Goal: Transaction & Acquisition: Purchase product/service

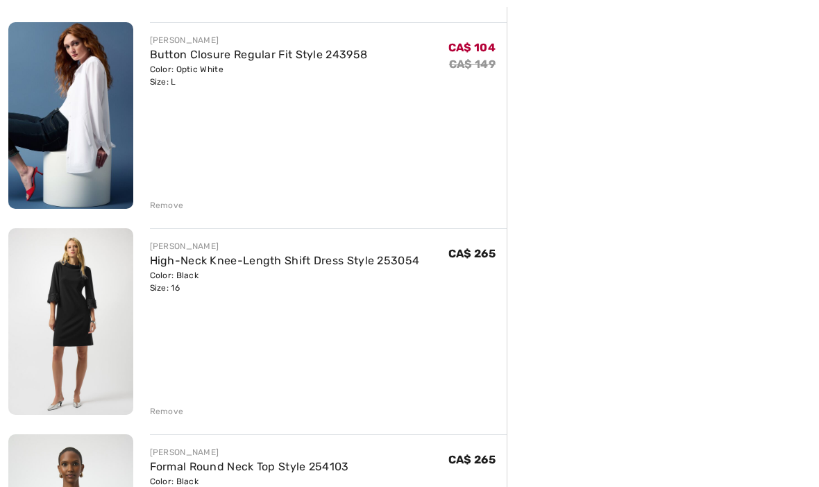
scroll to position [573, 0]
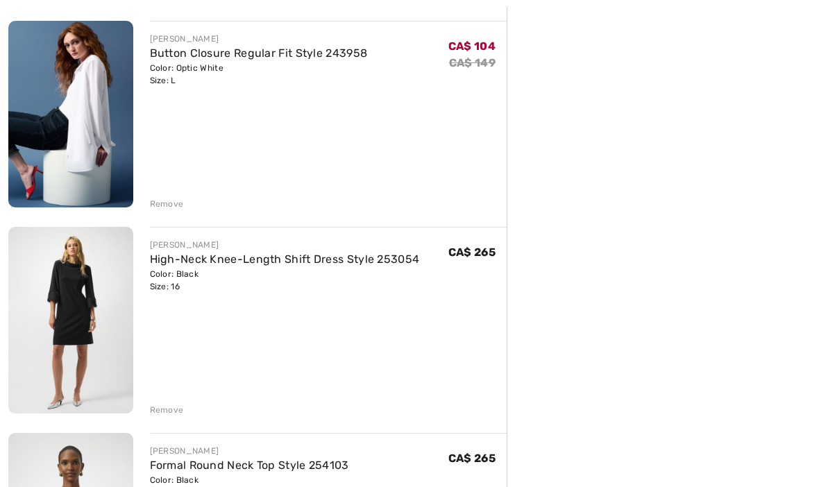
click at [164, 411] on div "Remove" at bounding box center [167, 410] width 34 height 12
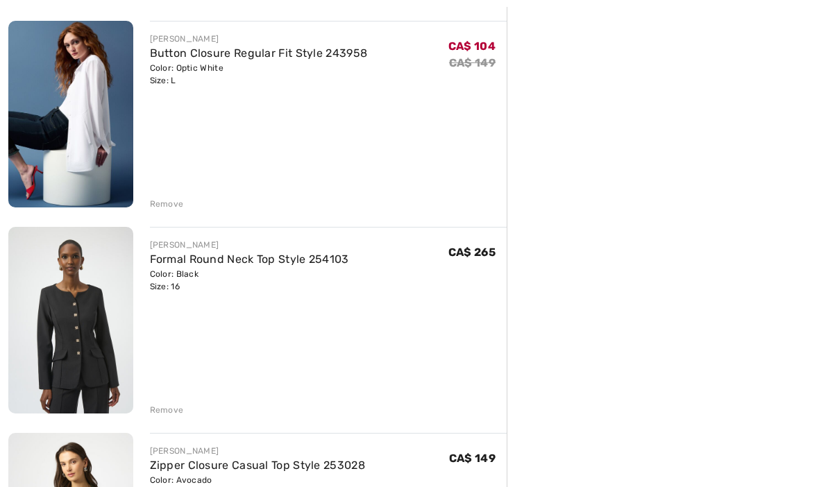
click at [166, 413] on div "Remove" at bounding box center [167, 410] width 34 height 12
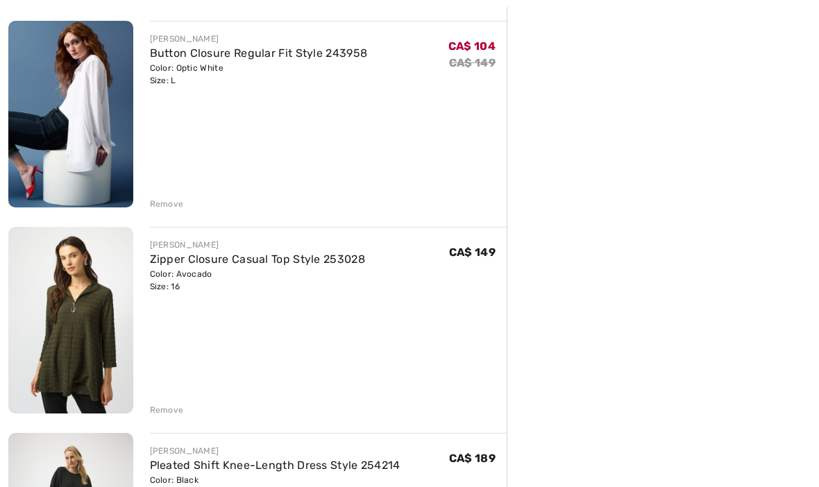
click at [172, 411] on div "Remove" at bounding box center [167, 410] width 34 height 12
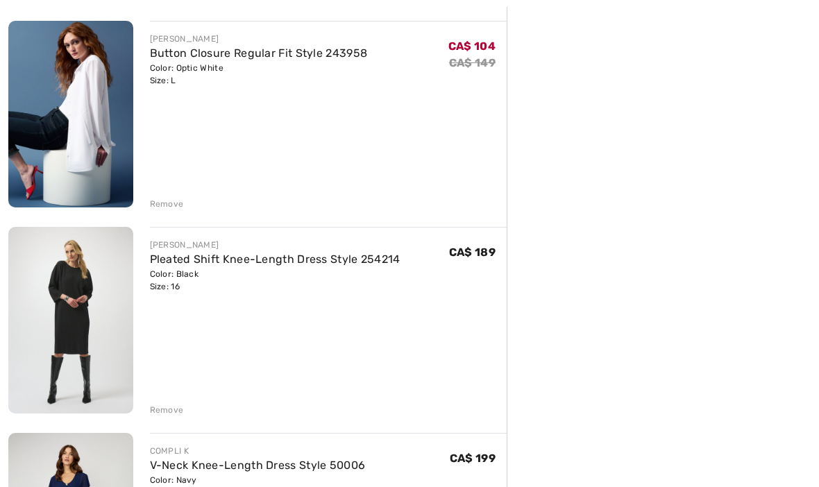
click at [170, 416] on div "Remove" at bounding box center [167, 410] width 34 height 12
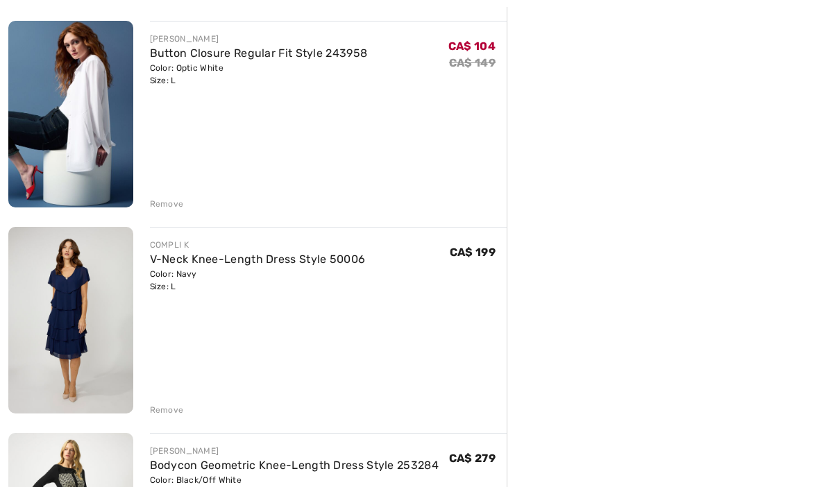
click at [169, 411] on div "Remove" at bounding box center [167, 410] width 34 height 12
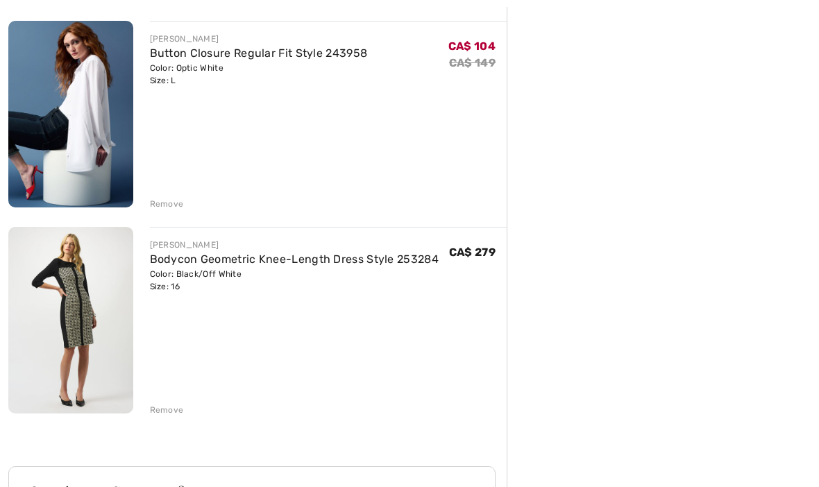
click at [168, 411] on div "Remove" at bounding box center [167, 410] width 34 height 12
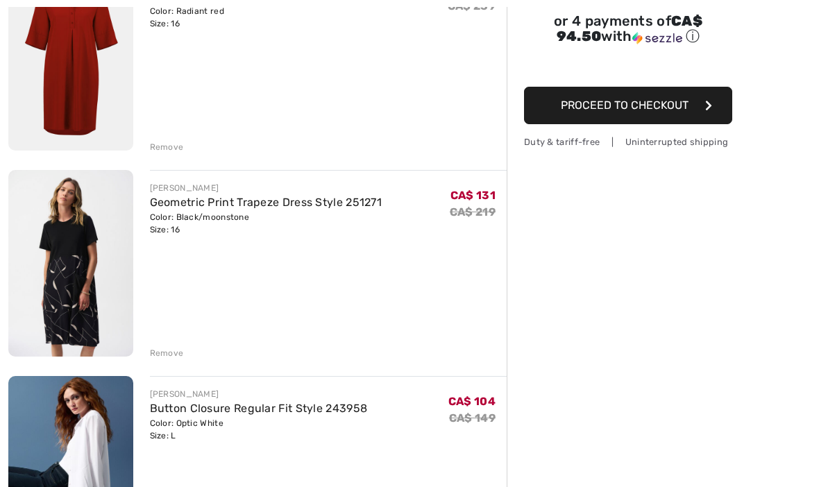
scroll to position [231, 0]
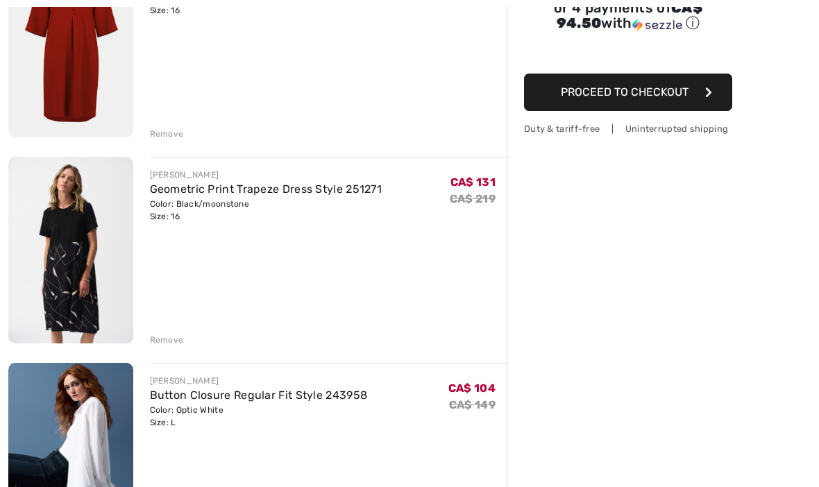
click at [42, 296] on img at bounding box center [70, 250] width 125 height 187
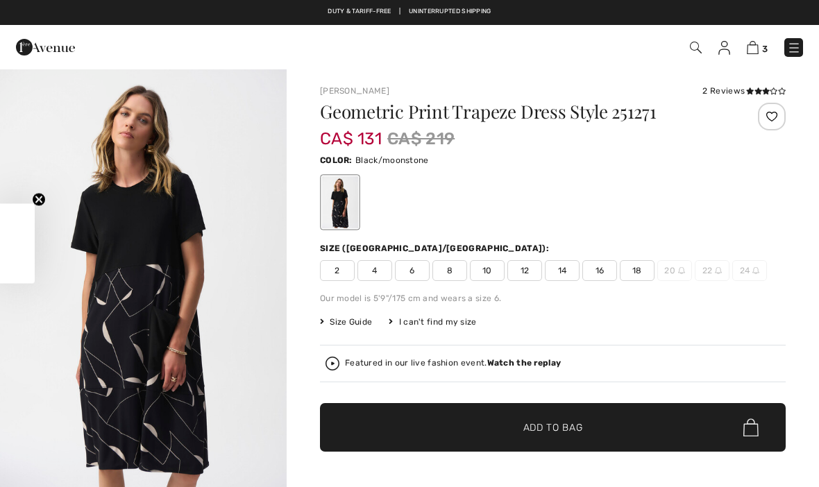
checkbox input "true"
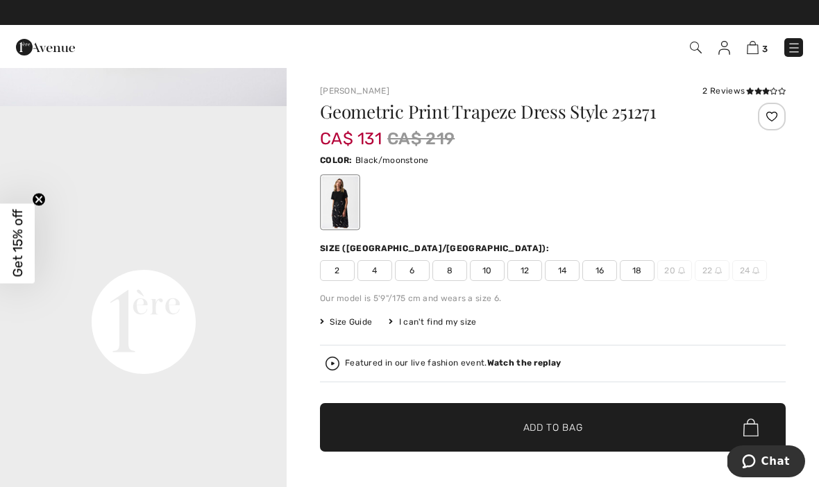
scroll to position [822, 0]
click at [757, 51] on img at bounding box center [753, 47] width 12 height 13
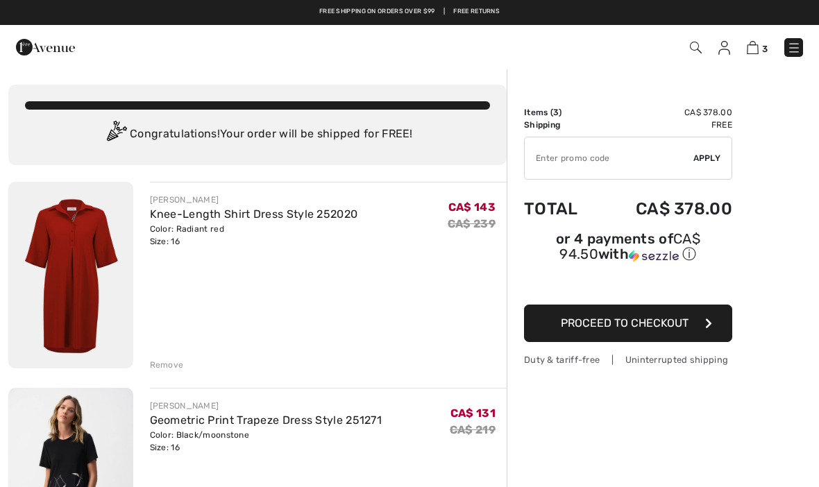
click at [557, 162] on input "TEXT" at bounding box center [609, 158] width 169 height 42
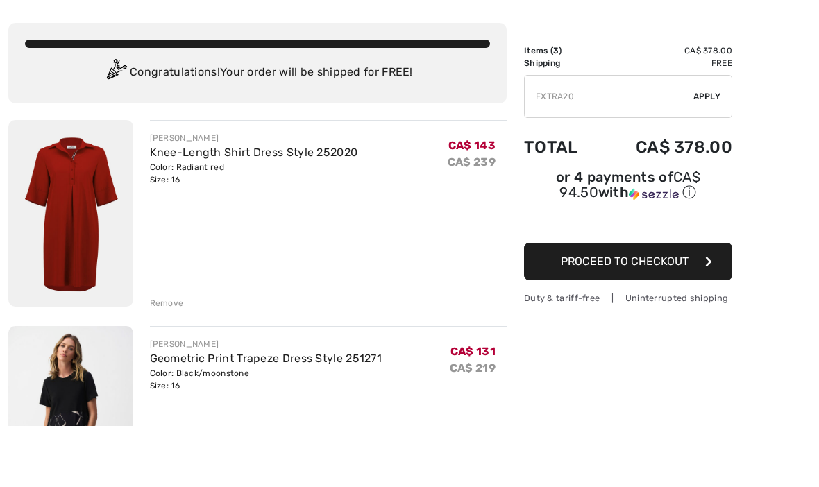
type input "EXTRA20"
click at [710, 137] on div "✔ Apply Remove" at bounding box center [628, 158] width 208 height 43
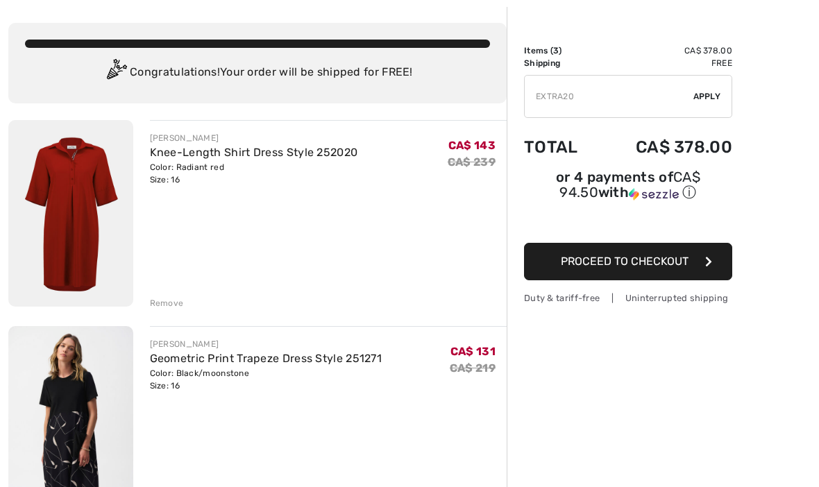
click at [710, 94] on span "Apply" at bounding box center [707, 96] width 28 height 12
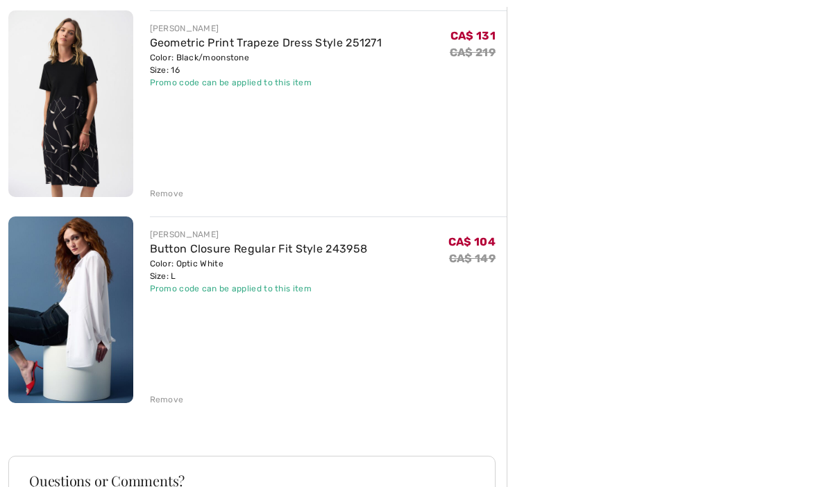
scroll to position [378, 0]
click at [164, 400] on div "Remove" at bounding box center [167, 399] width 34 height 12
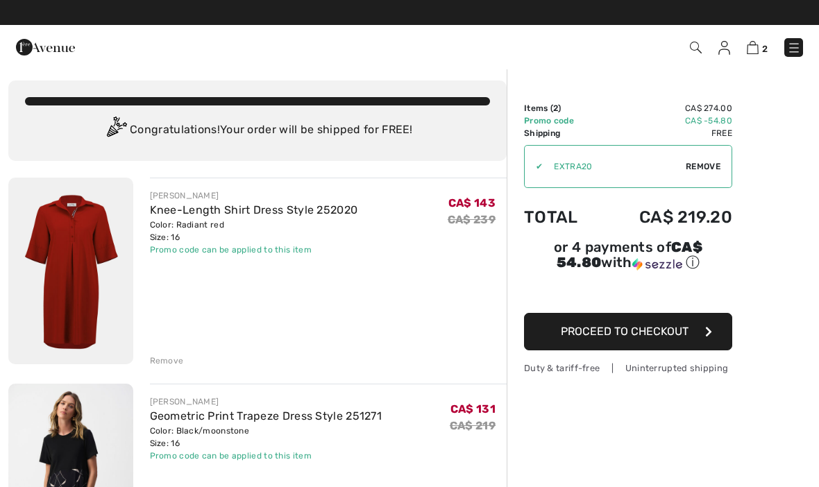
scroll to position [0, 0]
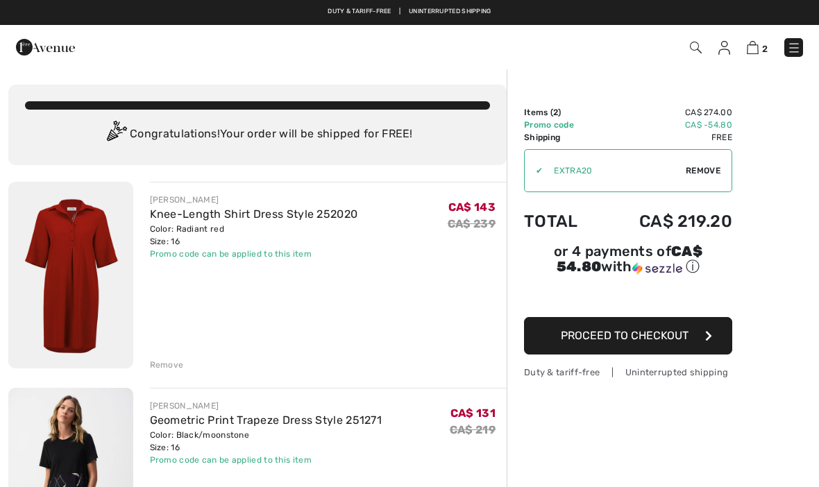
click at [56, 310] on img at bounding box center [70, 275] width 125 height 187
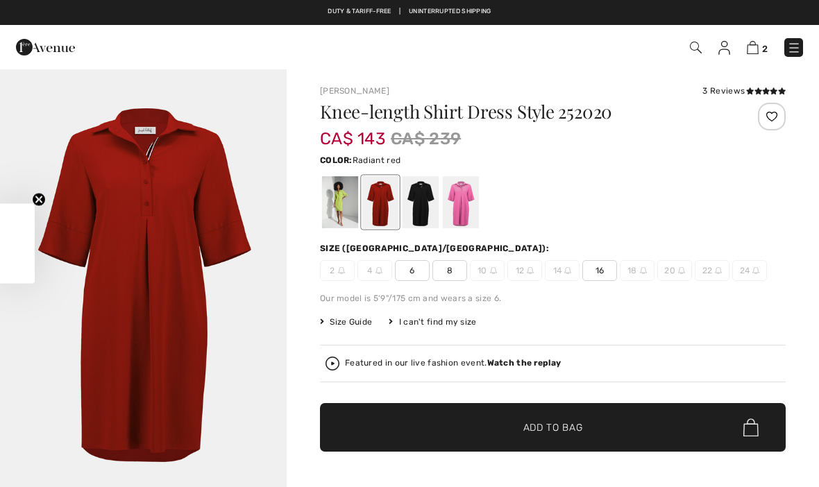
checkbox input "true"
click at [758, 51] on img at bounding box center [753, 47] width 12 height 13
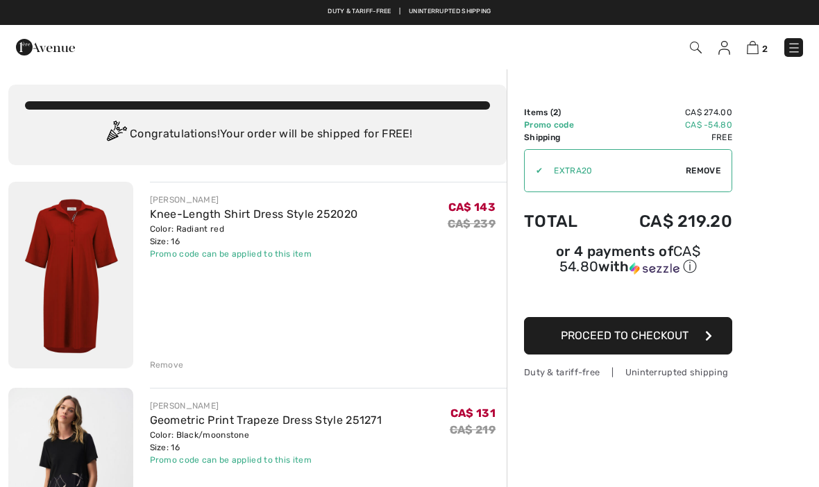
click at [661, 340] on span "Proceed to Checkout" at bounding box center [625, 335] width 128 height 13
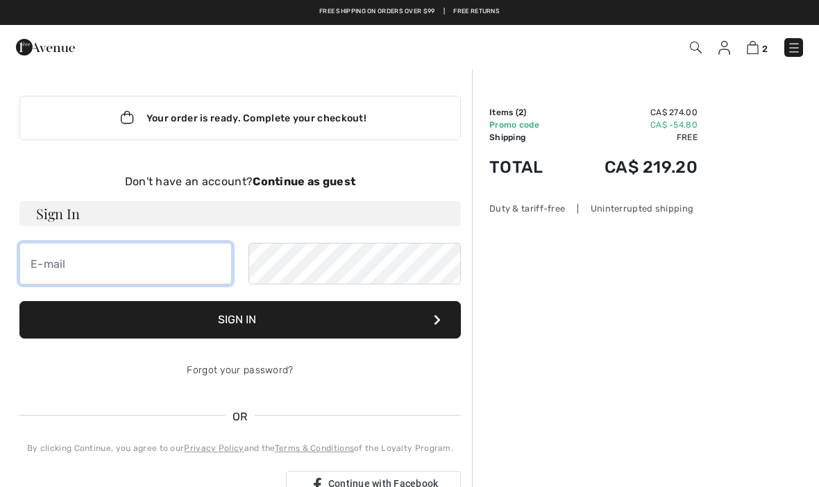
click at [58, 261] on input "email" at bounding box center [125, 264] width 212 height 42
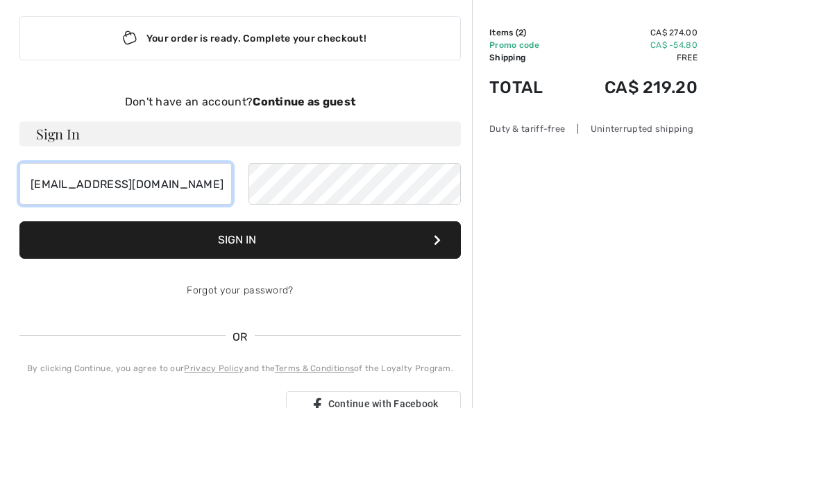
type input "jacquelineroseallain@gmail.com"
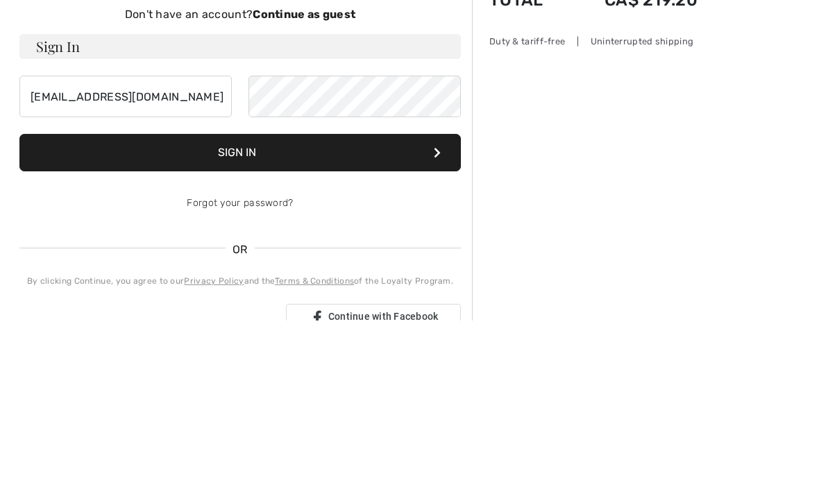
click at [253, 301] on button "Sign In" at bounding box center [239, 319] width 441 height 37
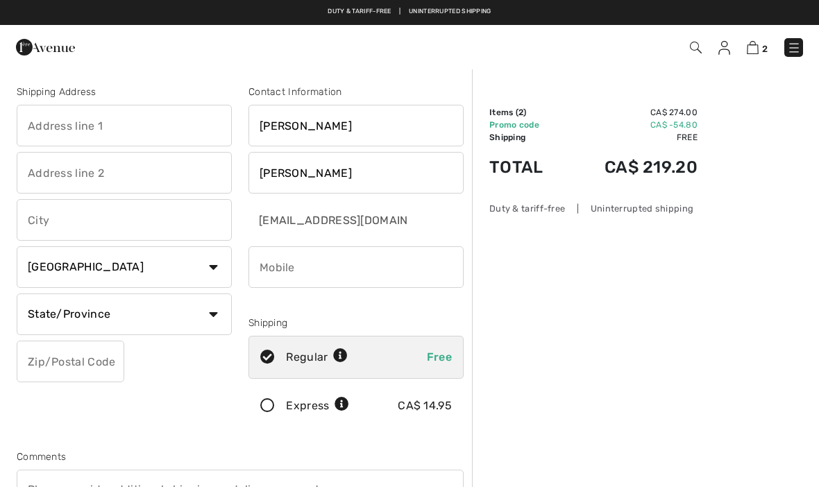
click at [81, 131] on input "text" at bounding box center [124, 126] width 215 height 42
type input "456 Route 11"
type input "[GEOGRAPHIC_DATA]"
select select "NB"
type input "E1V7G1"
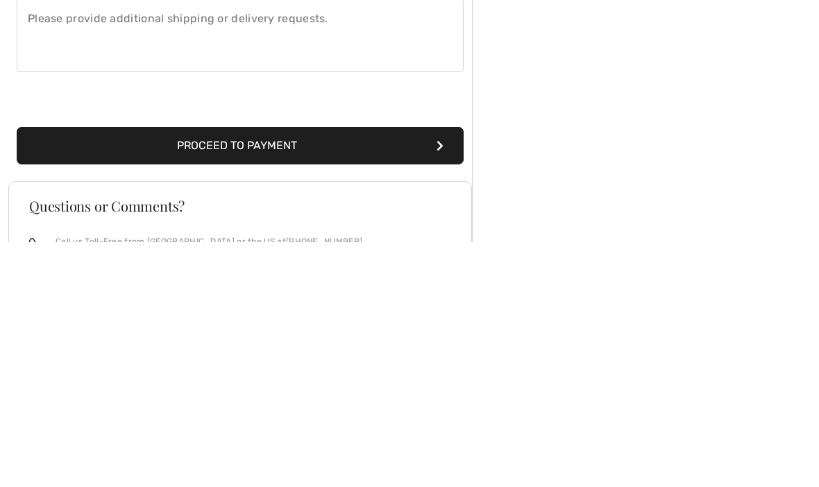
scroll to position [244, 0]
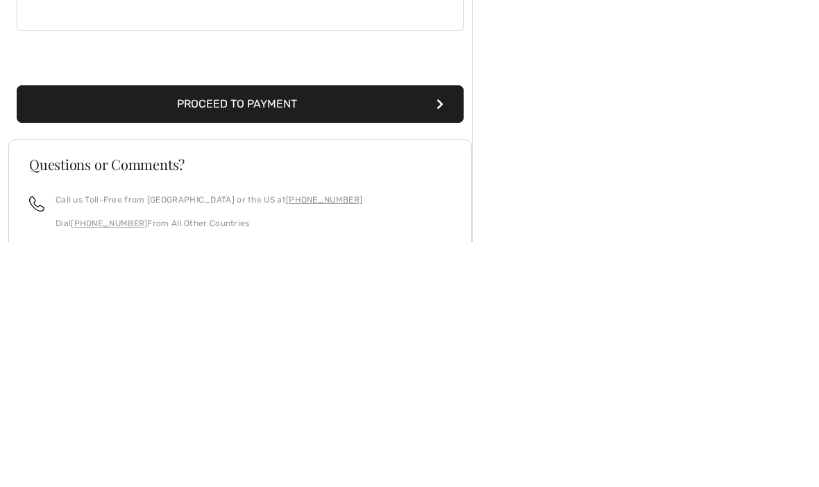
click at [368, 330] on button "Proceed to Payment" at bounding box center [240, 348] width 447 height 37
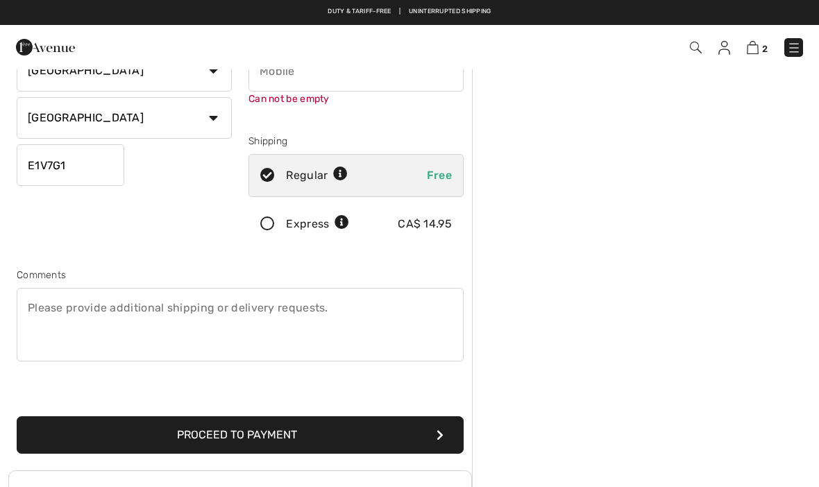
scroll to position [146, 0]
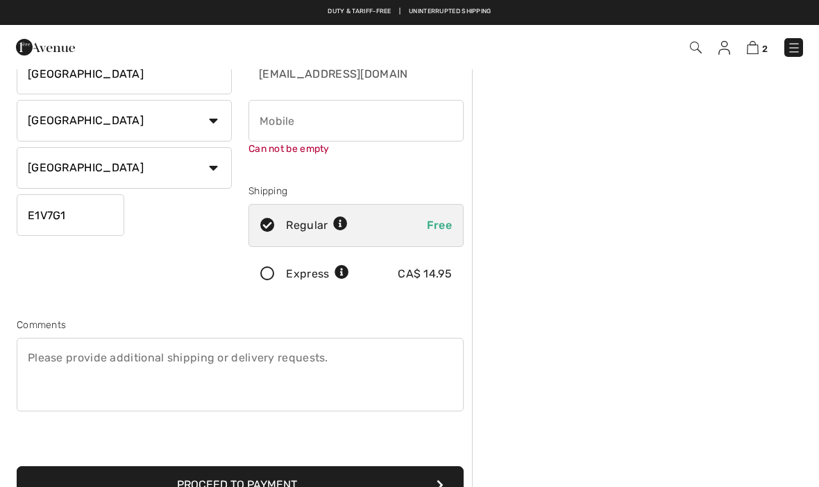
click at [298, 124] on input "phone" at bounding box center [355, 121] width 215 height 42
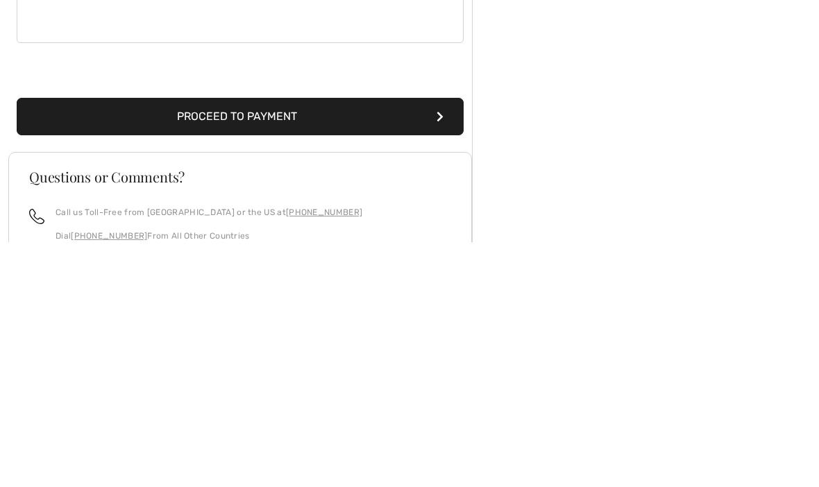
type input "5066260822"
click at [332, 343] on button "Proceed to Payment" at bounding box center [240, 361] width 447 height 37
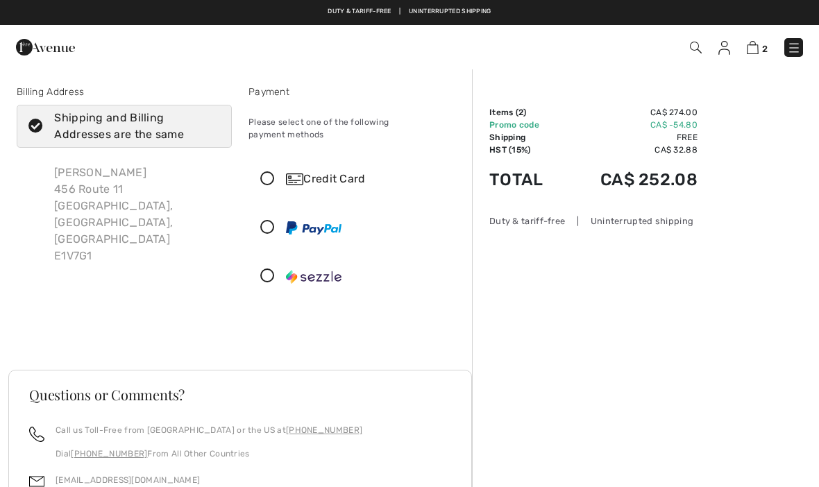
click at [269, 172] on icon at bounding box center [267, 179] width 37 height 15
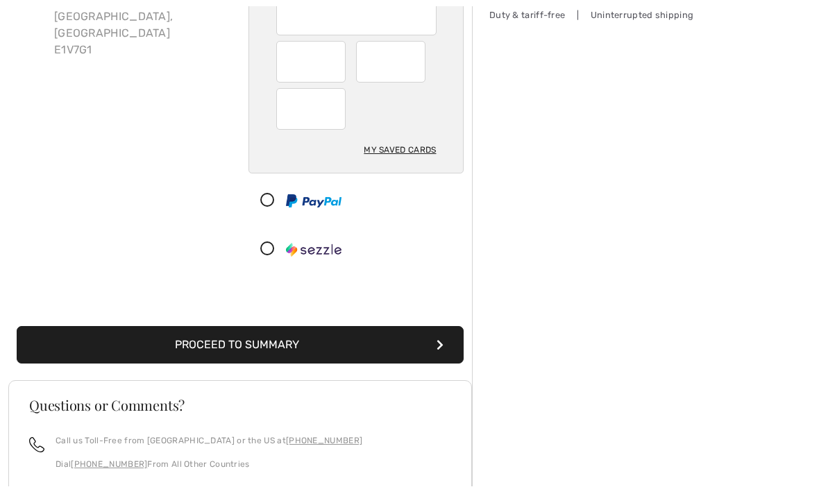
scroll to position [206, 0]
click at [334, 326] on button "Proceed to Summary" at bounding box center [240, 344] width 447 height 37
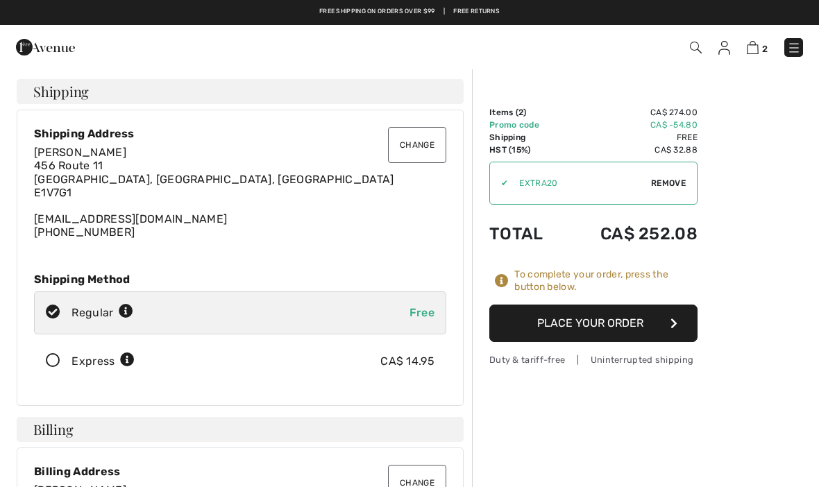
click at [634, 323] on button "Place Your Order" at bounding box center [593, 323] width 208 height 37
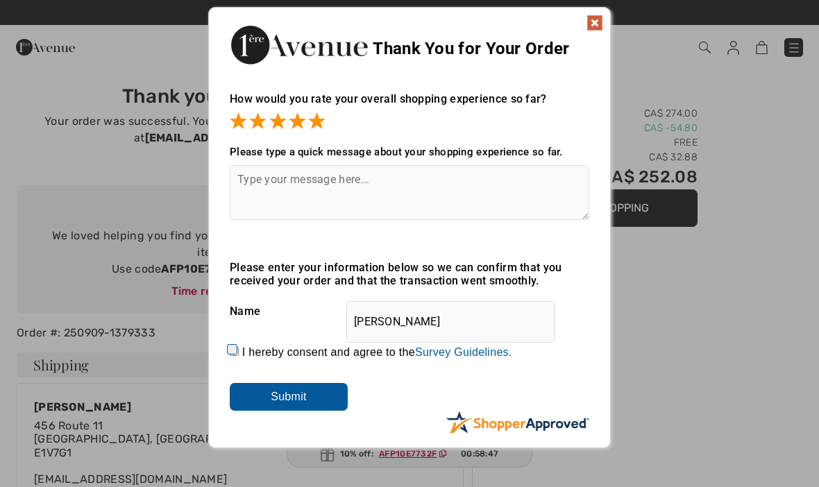
click at [597, 24] on img at bounding box center [594, 23] width 17 height 17
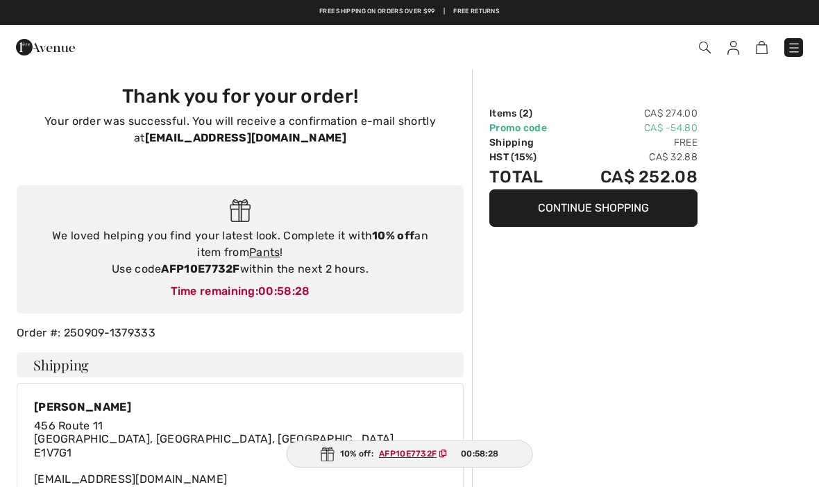
click at [632, 213] on button "Continue Shopping" at bounding box center [593, 207] width 208 height 37
click at [598, 212] on button "Continue Shopping" at bounding box center [593, 207] width 208 height 37
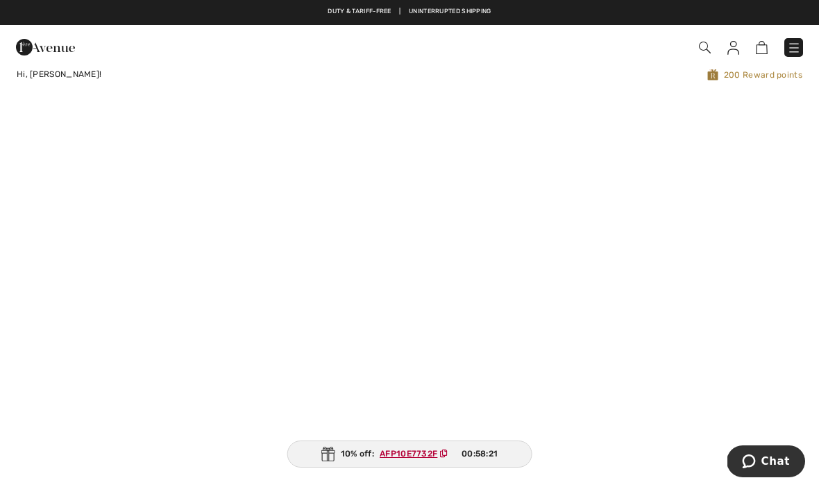
click at [790, 51] on img at bounding box center [794, 48] width 14 height 14
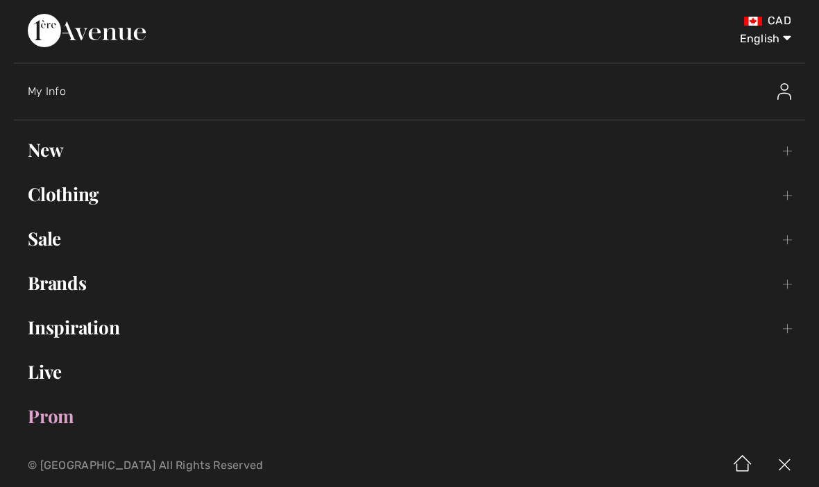
click at [777, 99] on img at bounding box center [784, 91] width 14 height 17
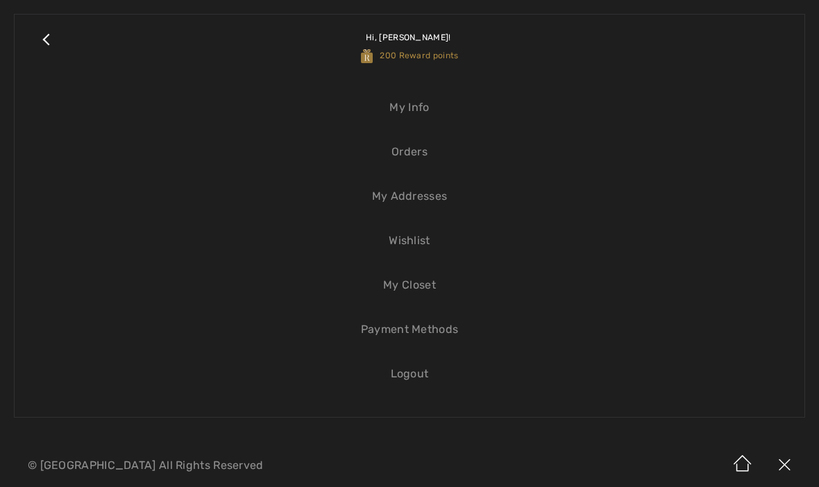
click at [411, 378] on link "Logout" at bounding box center [409, 374] width 762 height 31
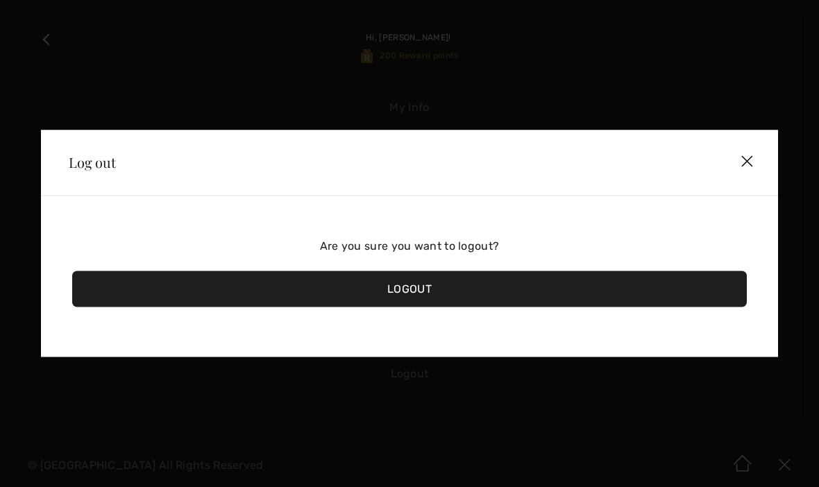
click at [421, 288] on div "Logout" at bounding box center [409, 289] width 675 height 36
